Goal: Task Accomplishment & Management: Complete application form

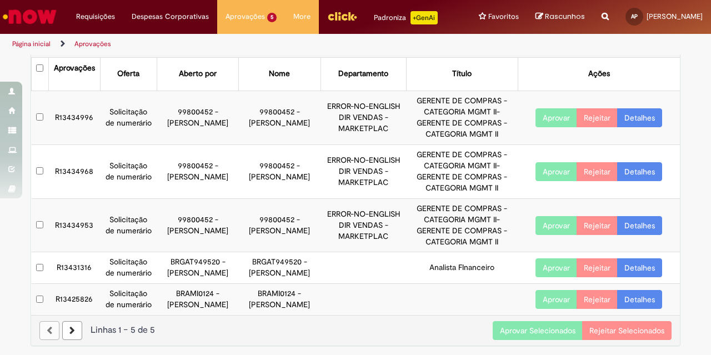
scroll to position [56, 0]
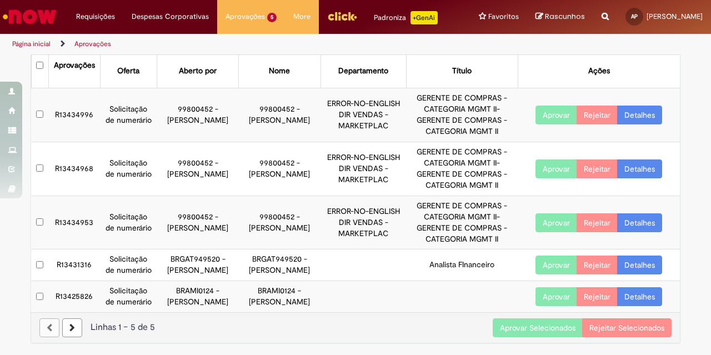
click at [526, 329] on button "Aprovar Selecionados" at bounding box center [538, 327] width 90 height 19
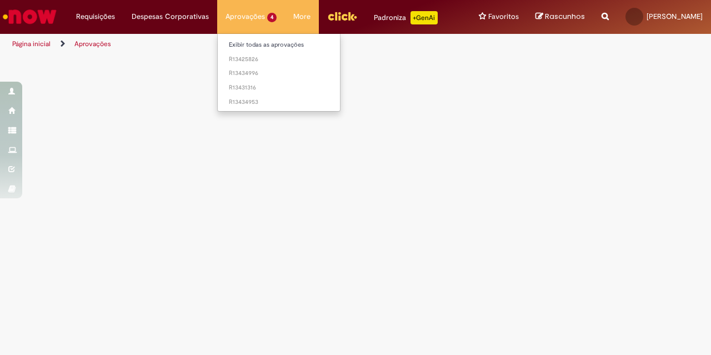
click at [244, 23] on li "Aprovações 4 Exibir todas as aprovações R13425826 R13434996 R13431316 R13434953" at bounding box center [251, 16] width 68 height 33
click at [252, 45] on link "Exibir todas as aprovações" at bounding box center [279, 45] width 122 height 12
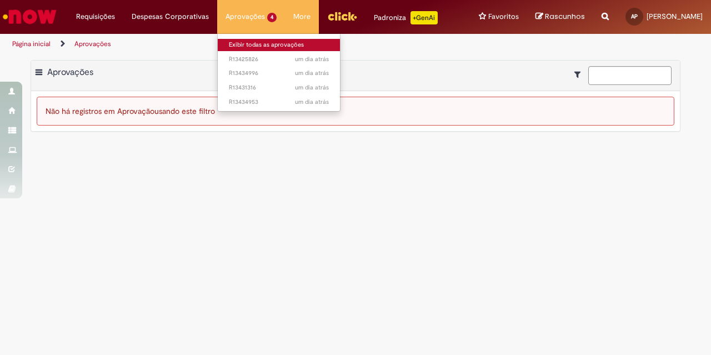
click at [262, 46] on link "Exibir todas as aprovações" at bounding box center [279, 45] width 122 height 12
click at [275, 41] on link "Exibir todas as aprovações" at bounding box center [279, 45] width 122 height 12
drag, startPoint x: 249, startPoint y: 44, endPoint x: 238, endPoint y: 67, distance: 25.1
click at [249, 45] on link "Exibir todas as aprovações" at bounding box center [279, 45] width 122 height 12
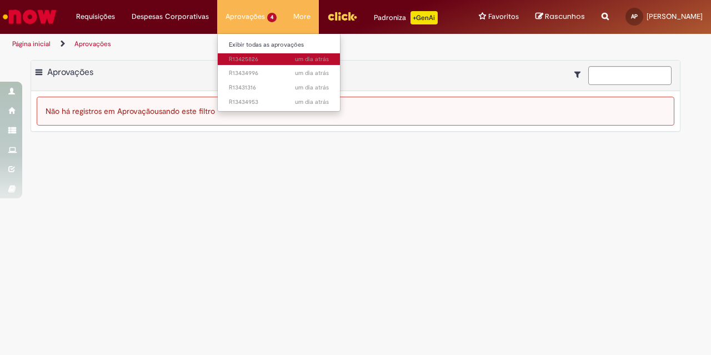
click at [241, 61] on span "um dia atrás um dia atrás R13425826" at bounding box center [279, 59] width 100 height 9
